Goal: Information Seeking & Learning: Learn about a topic

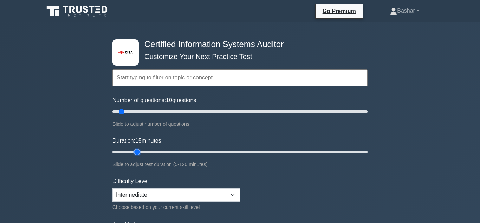
type input "15"
click at [133, 152] on input "Duration: 15 minutes" at bounding box center [239, 152] width 255 height 8
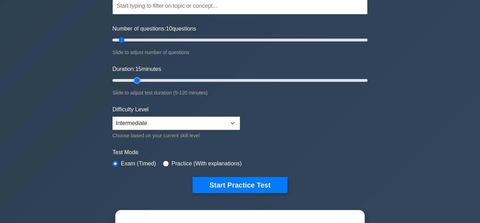
scroll to position [90, 0]
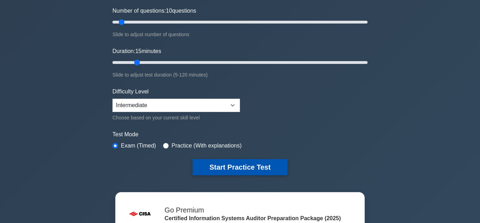
click at [246, 166] on button "Start Practice Test" at bounding box center [240, 167] width 95 height 16
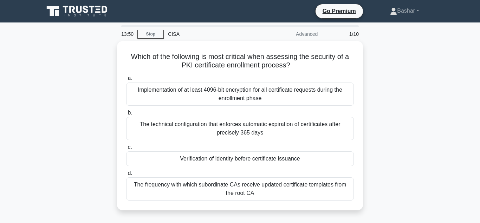
scroll to position [17, 0]
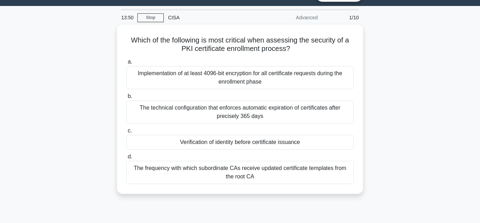
drag, startPoint x: 0, startPoint y: 106, endPoint x: 0, endPoint y: 240, distance: 133.9
click at [0, 223] on html "Go Premium [GEOGRAPHIC_DATA]" at bounding box center [240, 172] width 480 height 379
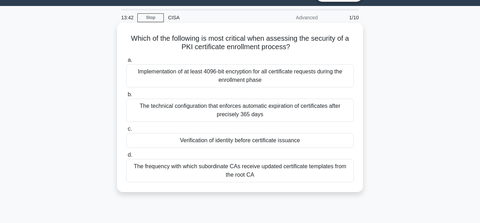
click at [264, 143] on div "Verification of identity before certificate issuance" at bounding box center [240, 140] width 228 height 15
click at [126, 131] on input "c. Verification of identity before certificate issuance" at bounding box center [126, 129] width 0 height 5
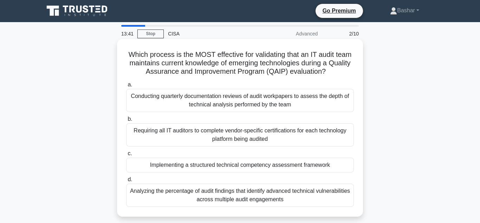
scroll to position [0, 0]
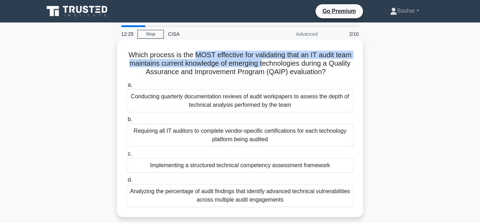
drag, startPoint x: 194, startPoint y: 56, endPoint x: 263, endPoint y: 64, distance: 69.3
click at [263, 64] on h5 "Which process is the MOST effective for validating that an IT audit team mainta…" at bounding box center [239, 64] width 229 height 26
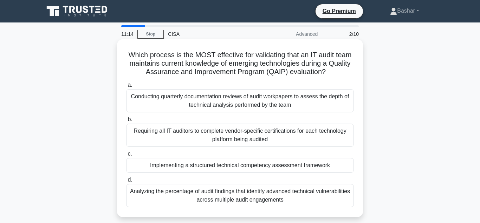
click at [235, 168] on div "Implementing a structured technical competency assessment framework" at bounding box center [240, 165] width 228 height 15
click at [126, 156] on input "c. Implementing a structured technical competency assessment framework" at bounding box center [126, 154] width 0 height 5
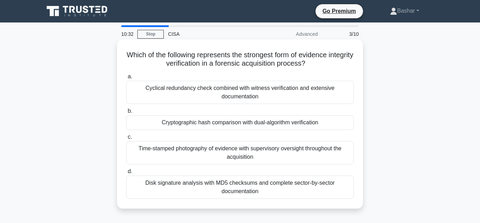
click at [198, 126] on div "Cryptographic hash comparison with dual-algorithm verification" at bounding box center [240, 122] width 228 height 15
click at [126, 113] on input "b. Cryptographic hash comparison with dual-algorithm verification" at bounding box center [126, 111] width 0 height 5
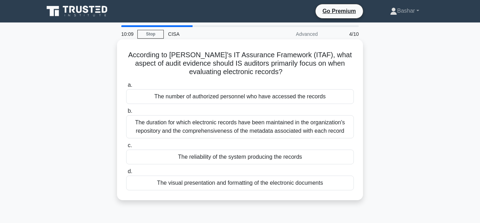
drag, startPoint x: 273, startPoint y: 66, endPoint x: 275, endPoint y: 74, distance: 9.2
click at [275, 74] on h5 "According to [PERSON_NAME]'s IT Assurance Framework (ITAF), what aspect of audi…" at bounding box center [239, 64] width 229 height 26
click at [274, 73] on h5 "According to [PERSON_NAME]'s IT Assurance Framework (ITAF), what aspect of audi…" at bounding box center [239, 64] width 229 height 26
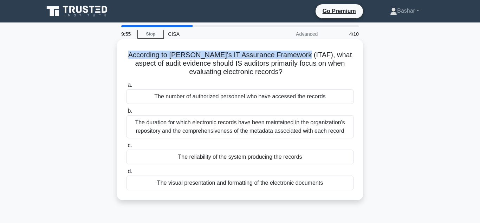
drag, startPoint x: 127, startPoint y: 54, endPoint x: 290, endPoint y: 58, distance: 162.7
click at [290, 58] on h5 "According to [PERSON_NAME]'s IT Assurance Framework (ITAF), what aspect of audi…" at bounding box center [239, 64] width 229 height 26
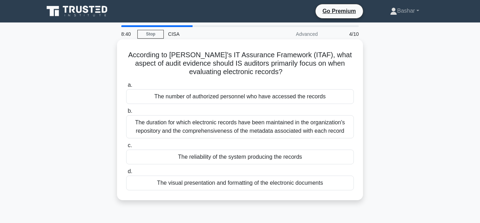
click at [247, 158] on div "The reliability of the system producing the records" at bounding box center [240, 157] width 228 height 15
click at [126, 148] on input "c. The reliability of the system producing the records" at bounding box center [126, 145] width 0 height 5
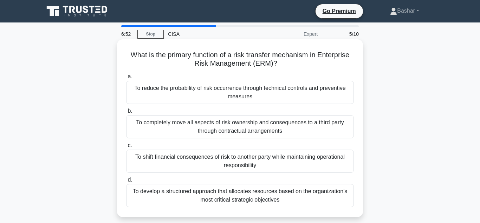
click at [245, 92] on div "To reduce the probability of risk occurrence through technical controls and pre…" at bounding box center [240, 92] width 228 height 23
click at [126, 79] on input "a. To reduce the probability of risk occurrence through technical controls and …" at bounding box center [126, 76] width 0 height 5
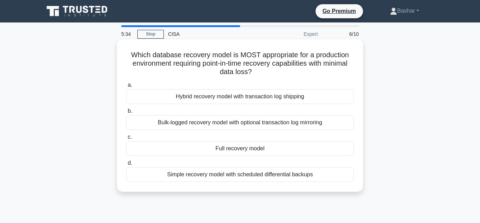
click at [206, 177] on div "Simple recovery model with scheduled differential backups" at bounding box center [240, 174] width 228 height 15
click at [126, 165] on input "d. Simple recovery model with scheduled differential backups" at bounding box center [126, 163] width 0 height 5
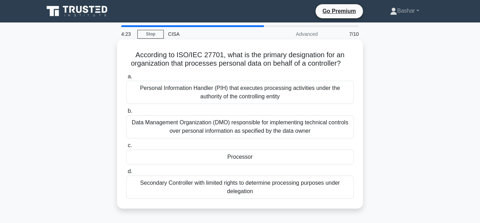
click at [215, 125] on div "Data Management Organization (DMO) responsible for implementing technical contr…" at bounding box center [240, 126] width 228 height 23
click at [126, 113] on input "b. Data Management Organization (DMO) responsible for implementing technical co…" at bounding box center [126, 111] width 0 height 5
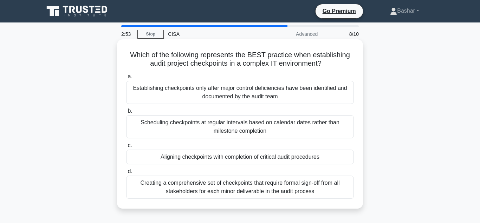
click at [213, 160] on div "Aligning checkpoints with completion of critical audit procedures" at bounding box center [240, 157] width 228 height 15
click at [126, 148] on input "c. Aligning checkpoints with completion of critical audit procedures" at bounding box center [126, 145] width 0 height 5
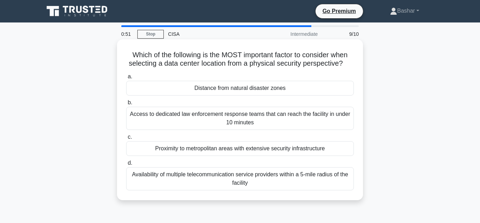
click at [216, 89] on div "Distance from natural disaster zones" at bounding box center [240, 88] width 228 height 15
click at [126, 79] on input "a. Distance from natural disaster zones" at bounding box center [126, 76] width 0 height 5
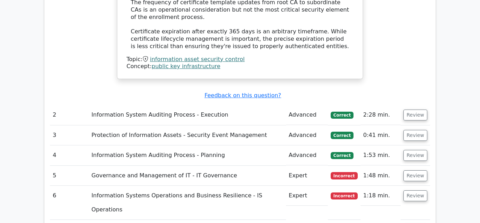
scroll to position [932, 0]
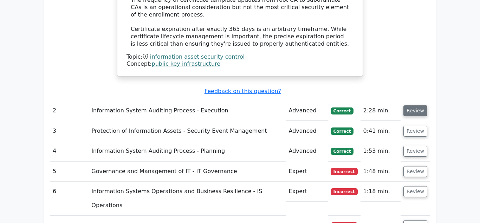
click at [413, 105] on button "Review" at bounding box center [415, 110] width 24 height 11
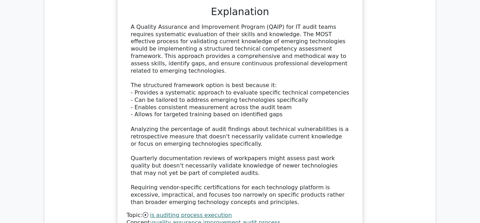
scroll to position [1290, 0]
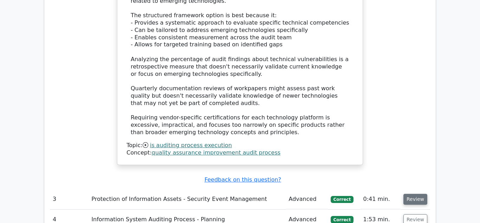
click at [412, 194] on button "Review" at bounding box center [415, 199] width 24 height 11
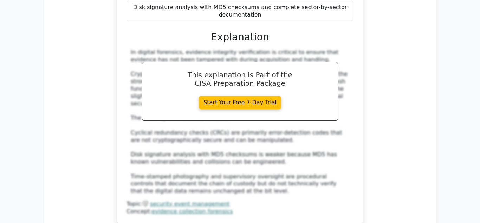
scroll to position [1684, 0]
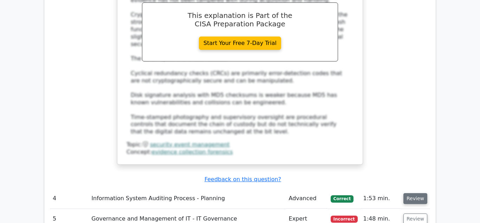
click at [414, 193] on button "Review" at bounding box center [415, 198] width 24 height 11
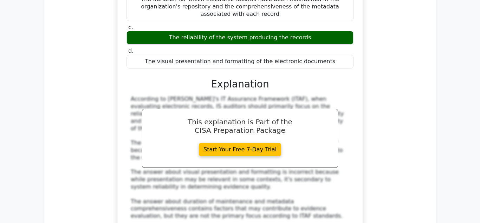
scroll to position [2114, 0]
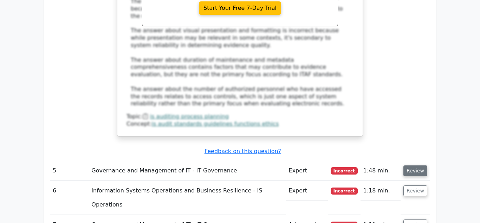
click at [412, 165] on button "Review" at bounding box center [415, 170] width 24 height 11
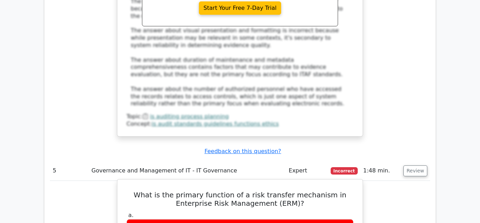
drag, startPoint x: 132, startPoint y: 96, endPoint x: 291, endPoint y: 104, distance: 159.4
click at [291, 191] on h5 "What is the primary function of a risk transfer mechanism in Enterprise Risk Ma…" at bounding box center [240, 199] width 228 height 17
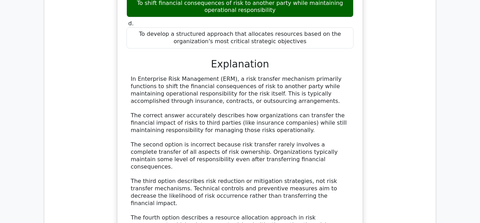
scroll to position [2509, 0]
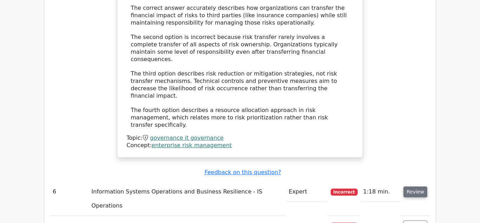
click at [415, 187] on button "Review" at bounding box center [415, 192] width 24 height 11
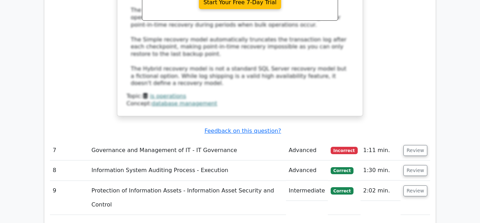
scroll to position [2867, 0]
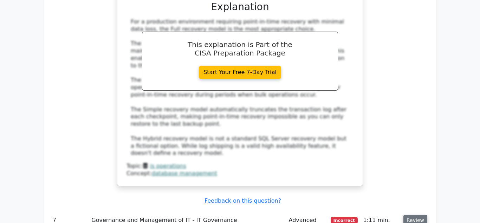
click at [413, 215] on button "Review" at bounding box center [415, 220] width 24 height 11
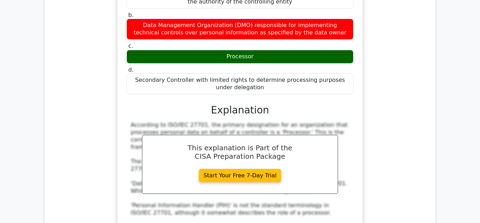
scroll to position [3261, 0]
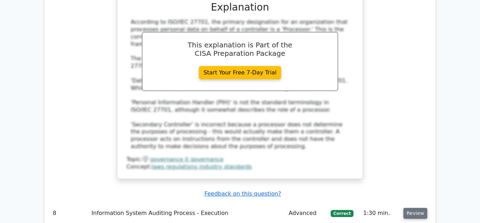
click at [416, 208] on button "Review" at bounding box center [415, 213] width 24 height 11
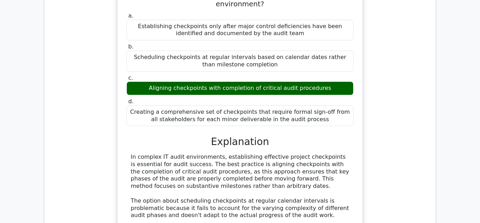
scroll to position [3584, 0]
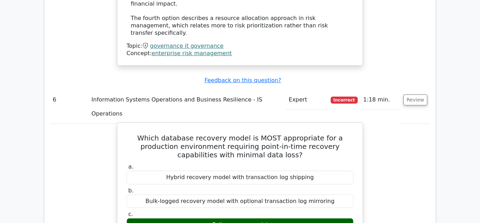
scroll to position [2572, 0]
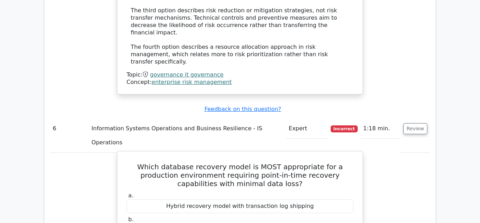
drag, startPoint x: 202, startPoint y: 42, endPoint x: 352, endPoint y: 51, distance: 150.3
click at [352, 163] on h5 "Which database recovery model is MOST appropriate for a production environment …" at bounding box center [240, 175] width 228 height 25
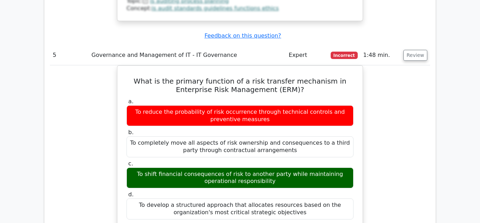
scroll to position [2178, 0]
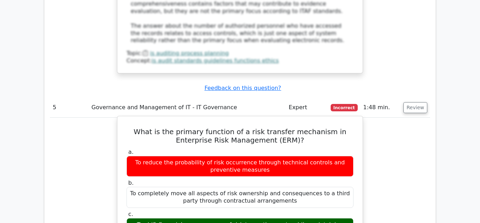
drag, startPoint x: 276, startPoint y: 32, endPoint x: 319, endPoint y: 40, distance: 44.4
click at [319, 128] on h5 "What is the primary function of a risk transfer mechanism in Enterprise Risk Ma…" at bounding box center [240, 136] width 228 height 17
drag, startPoint x: 235, startPoint y: 35, endPoint x: 342, endPoint y: 38, distance: 107.2
click at [342, 128] on h5 "What is the primary function of a risk transfer mechanism in Enterprise Risk Ma…" at bounding box center [240, 136] width 228 height 17
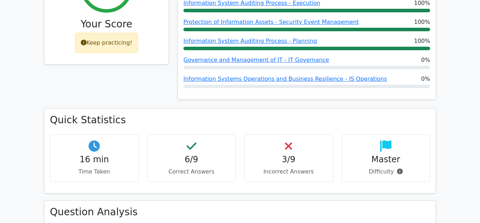
scroll to position [207, 0]
